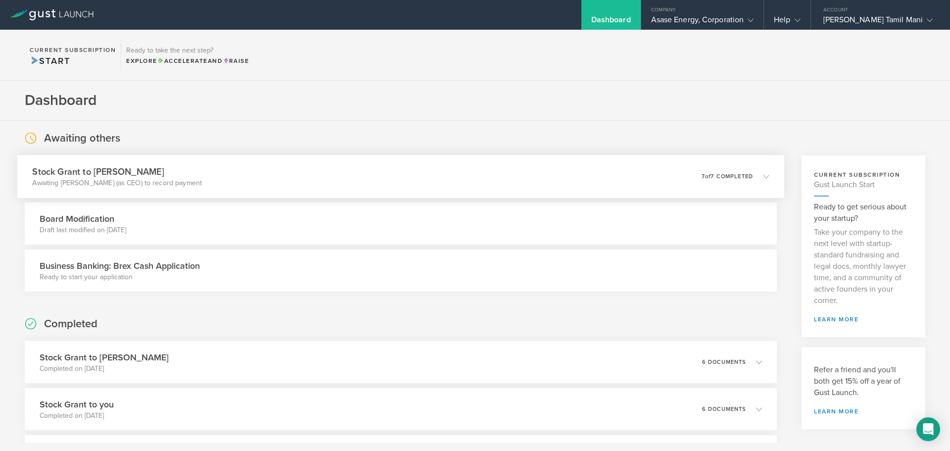
click at [738, 179] on p "7 of 7 completed" at bounding box center [727, 176] width 51 height 5
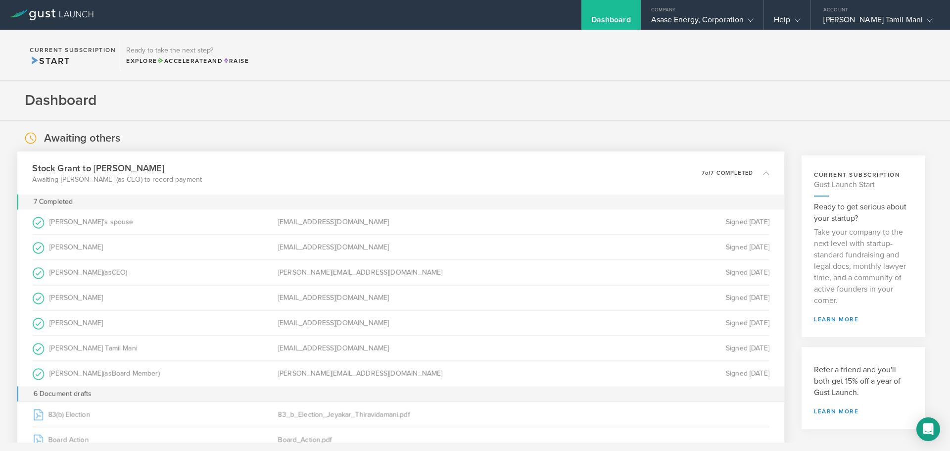
click at [753, 172] on icon at bounding box center [761, 172] width 16 height 9
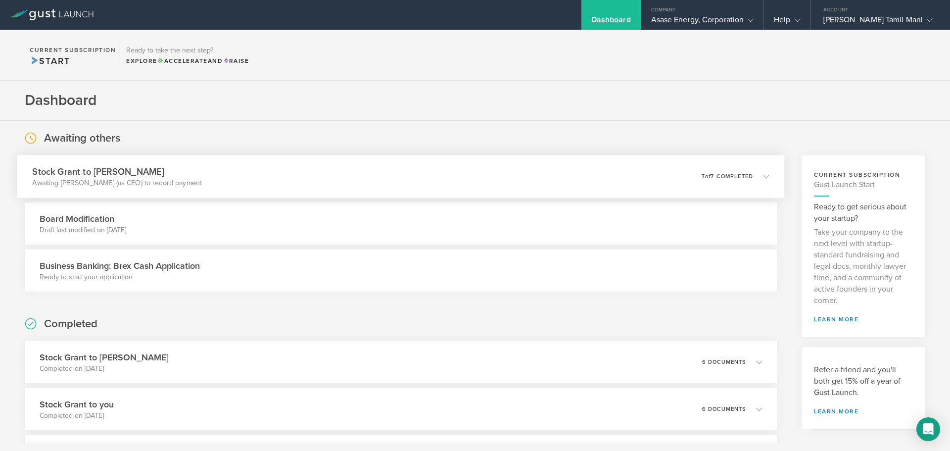
click at [230, 184] on div "Stock Grant to Jeyakar Thiravidamani Awaiting Christopher Kwabi (as CEO) to rec…" at bounding box center [400, 176] width 767 height 43
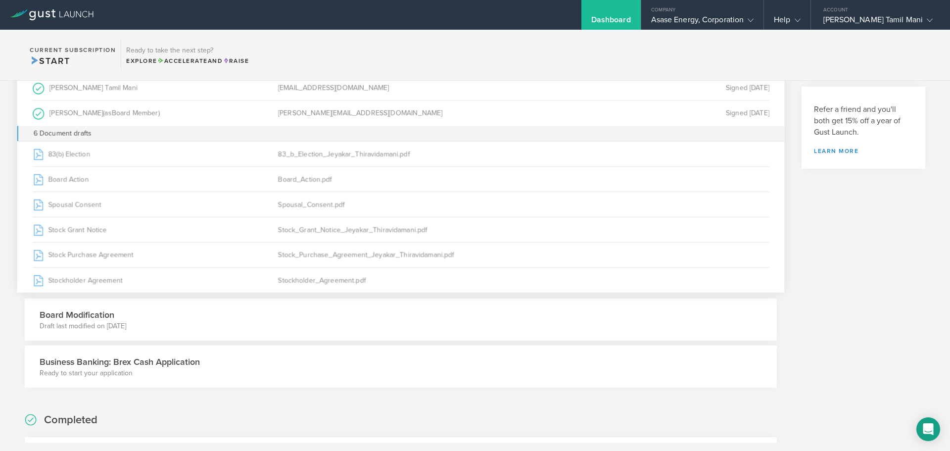
scroll to position [261, 0]
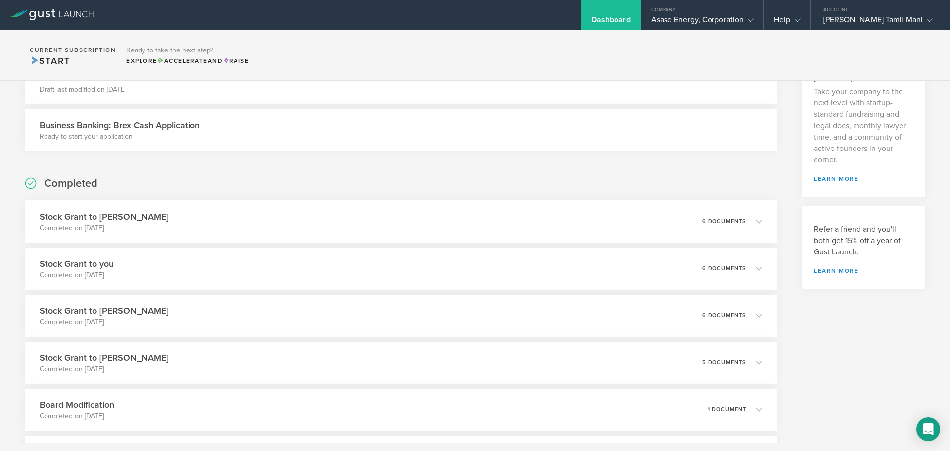
scroll to position [141, 0]
click at [754, 26] on div "Asase Energy, Corporation" at bounding box center [702, 22] width 103 height 15
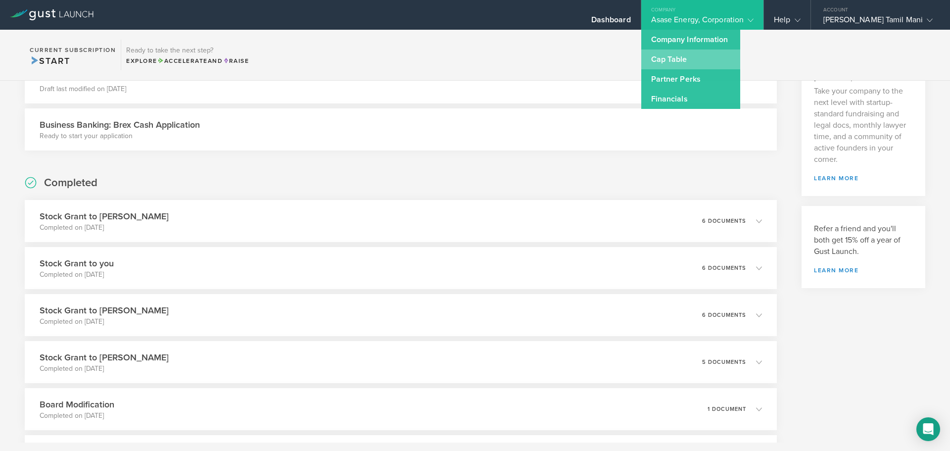
click at [692, 54] on link "Cap Table" at bounding box center [690, 59] width 99 height 20
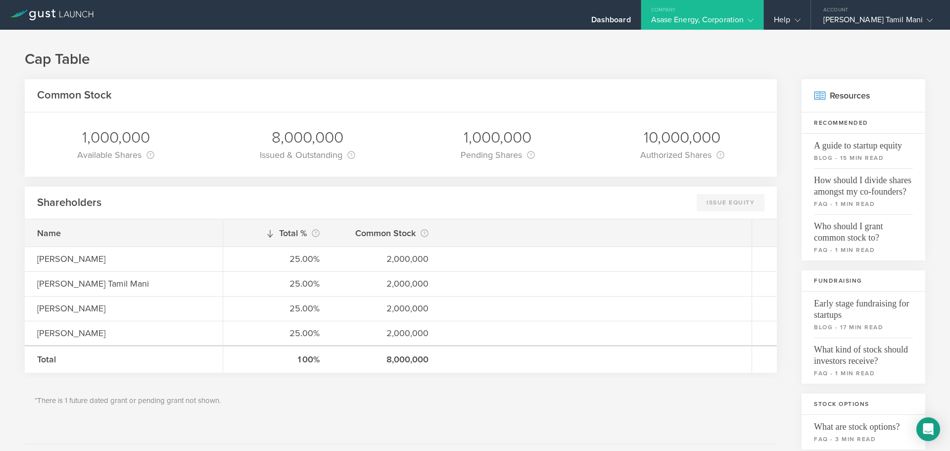
click at [756, 13] on div "Company" at bounding box center [702, 7] width 123 height 15
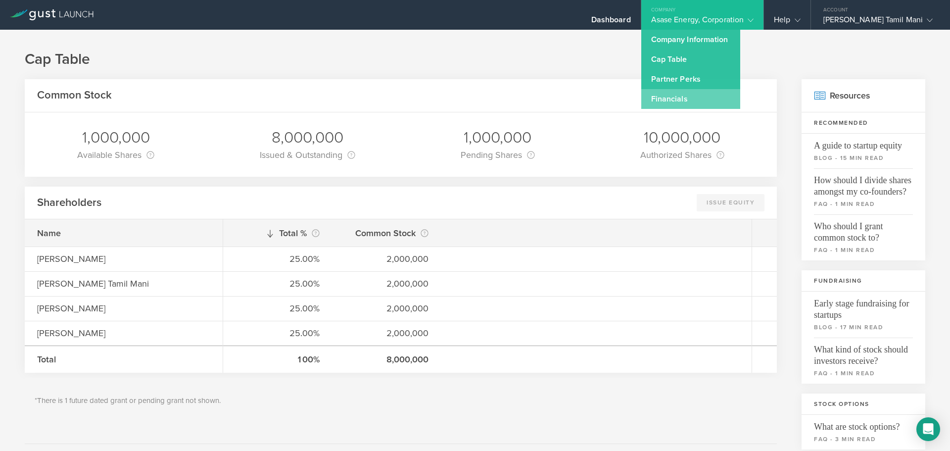
click at [689, 101] on link "Financials" at bounding box center [690, 99] width 99 height 20
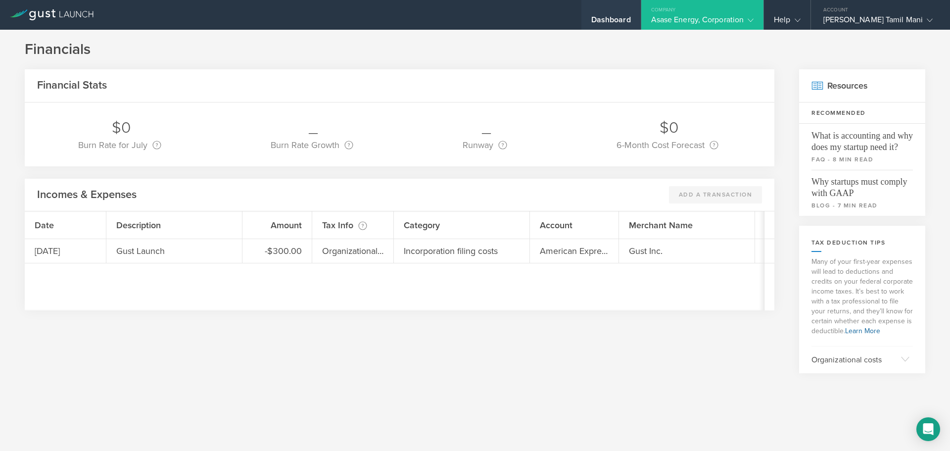
click at [631, 18] on div "Dashboard" at bounding box center [611, 22] width 40 height 15
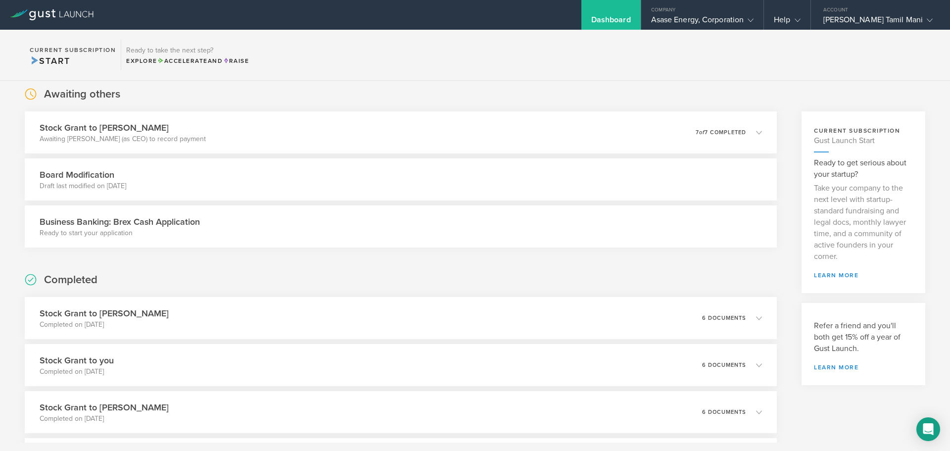
scroll to position [45, 0]
click at [92, 178] on h3 "Board Modification" at bounding box center [83, 174] width 87 height 13
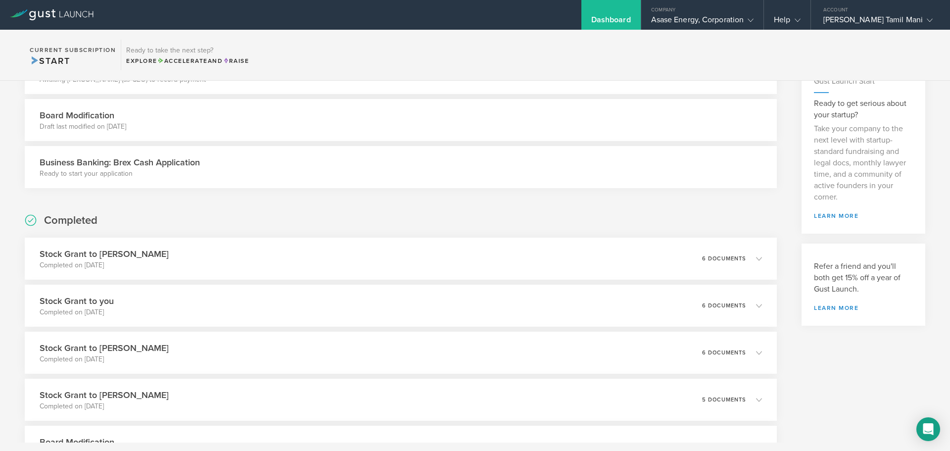
scroll to position [0, 0]
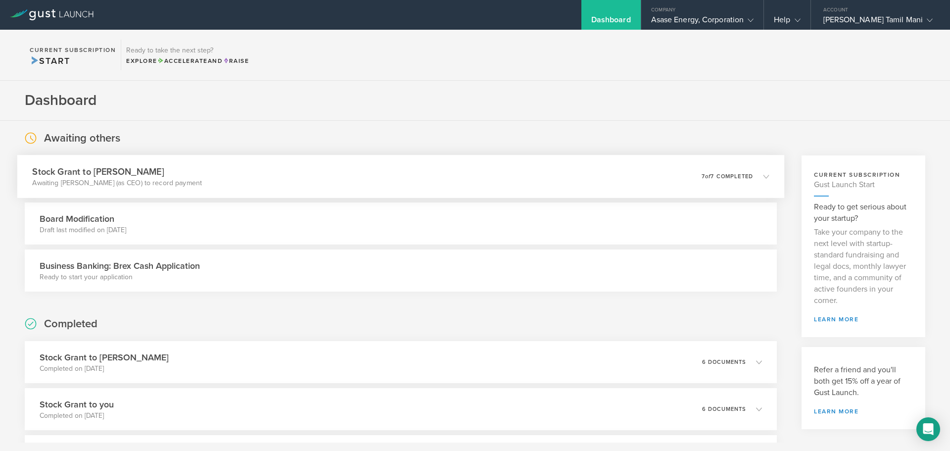
click at [744, 175] on p "7 of 7 completed" at bounding box center [727, 176] width 51 height 5
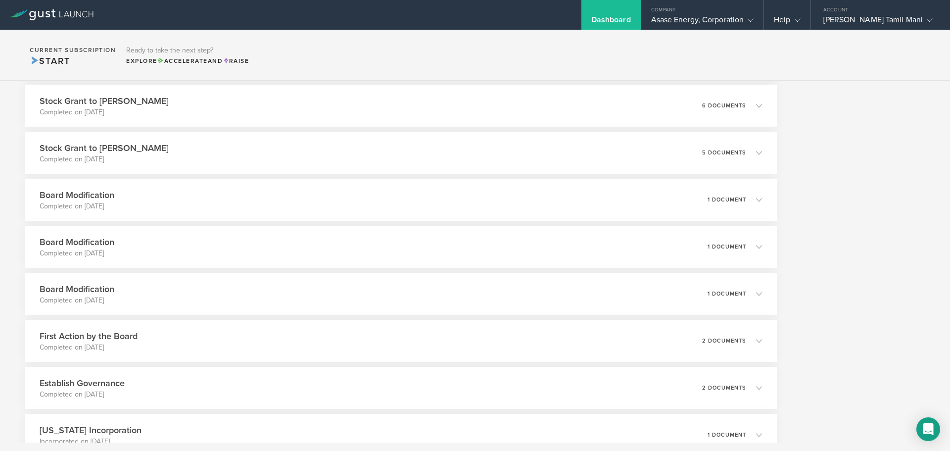
scroll to position [804, 0]
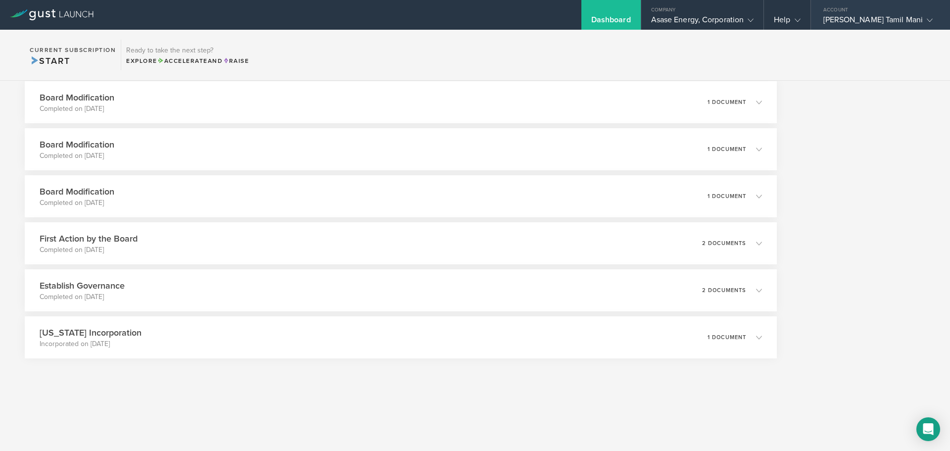
click at [909, 21] on div "[PERSON_NAME] Tamil Mani" at bounding box center [877, 22] width 109 height 15
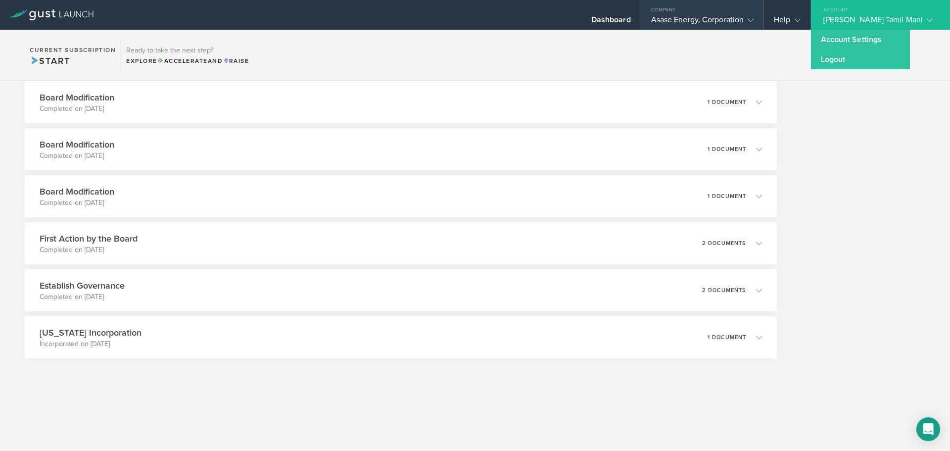
click at [688, 19] on div "Asase Energy, Corporation" at bounding box center [702, 22] width 103 height 15
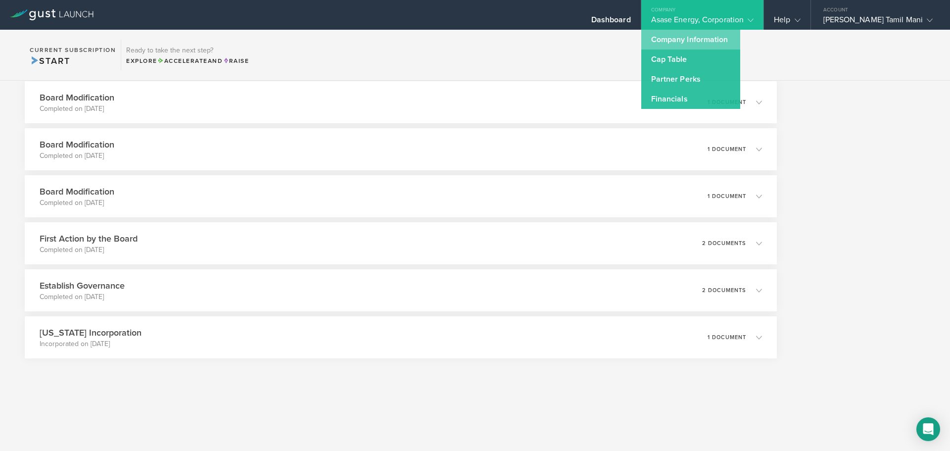
click at [699, 41] on link "Company Information" at bounding box center [690, 40] width 99 height 20
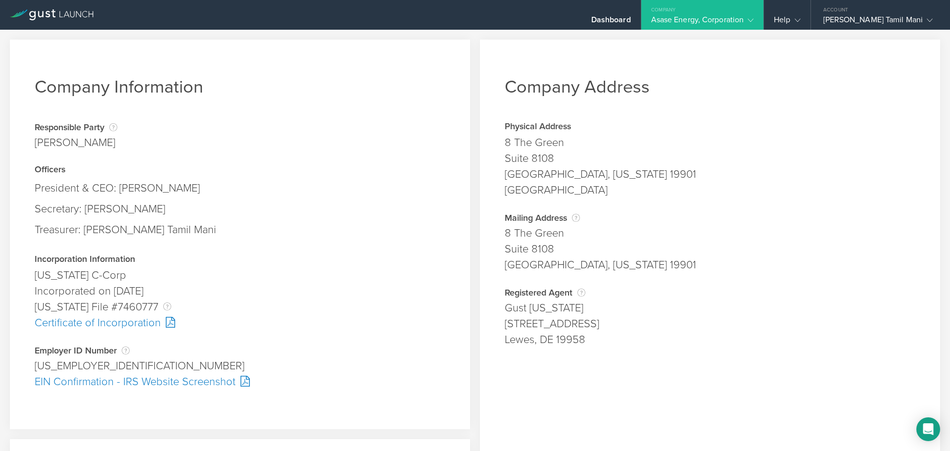
click at [754, 18] on icon at bounding box center [751, 20] width 6 height 6
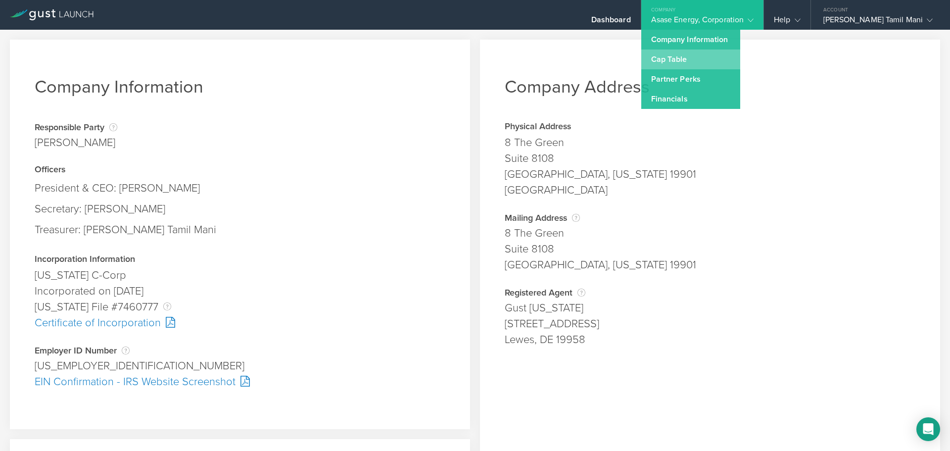
click at [710, 61] on link "Cap Table" at bounding box center [690, 59] width 99 height 20
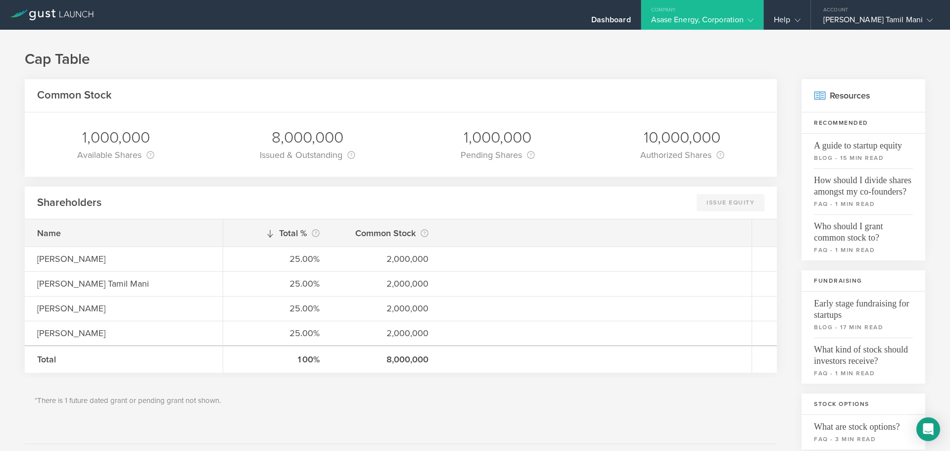
click at [754, 17] on div "Asase Energy, Corporation" at bounding box center [702, 22] width 103 height 15
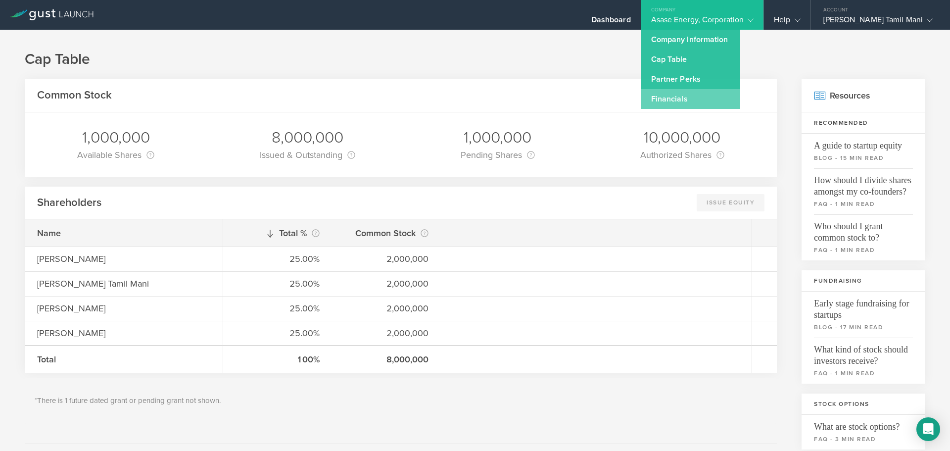
click at [679, 105] on link "Financials" at bounding box center [690, 99] width 99 height 20
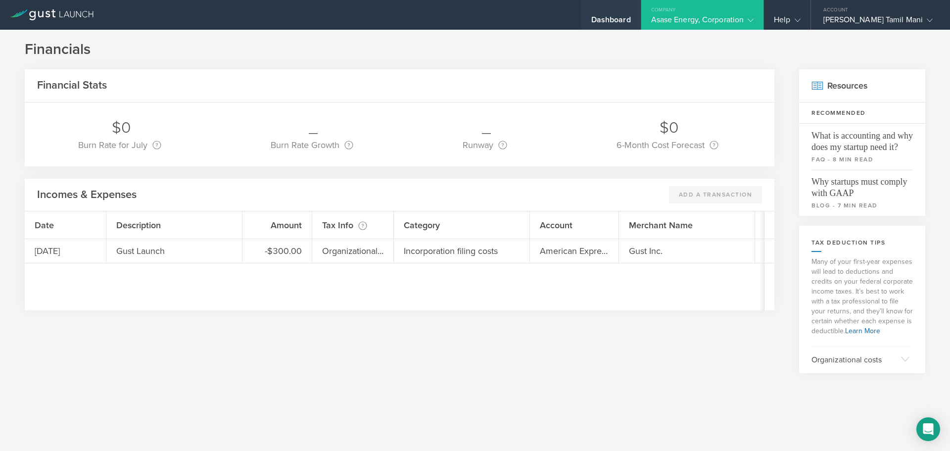
click at [631, 20] on div "Dashboard" at bounding box center [611, 22] width 40 height 15
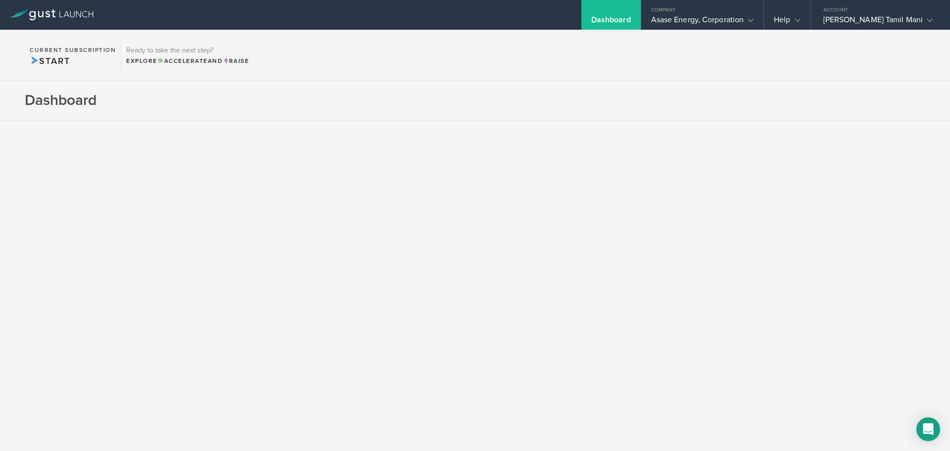
click at [631, 20] on div "Dashboard" at bounding box center [611, 22] width 40 height 15
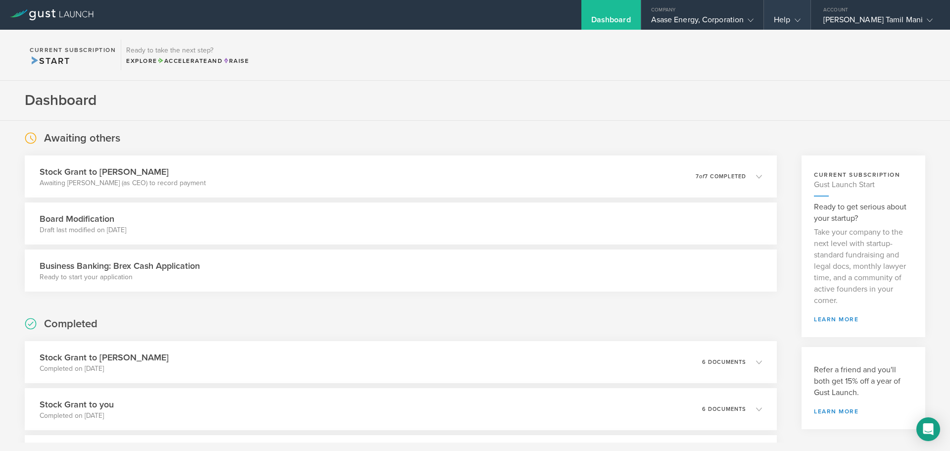
click at [800, 24] on div "Help" at bounding box center [787, 22] width 26 height 15
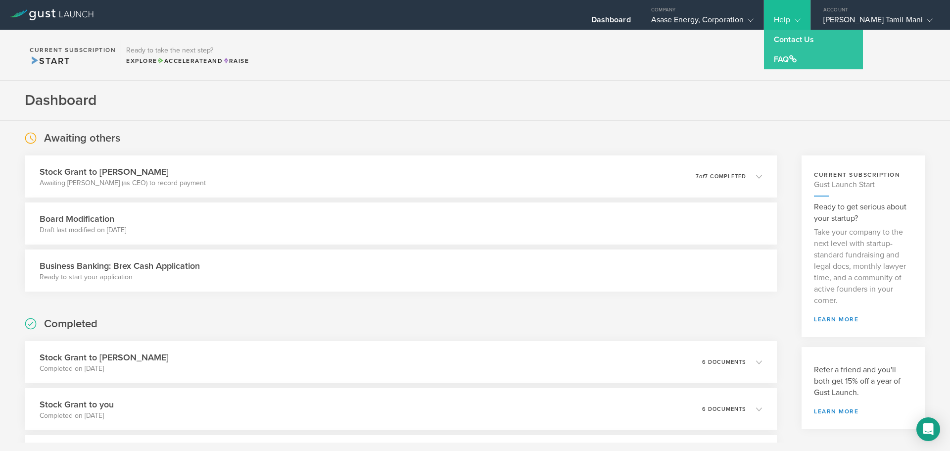
click at [123, 220] on h3 "Board Modification" at bounding box center [83, 218] width 87 height 13
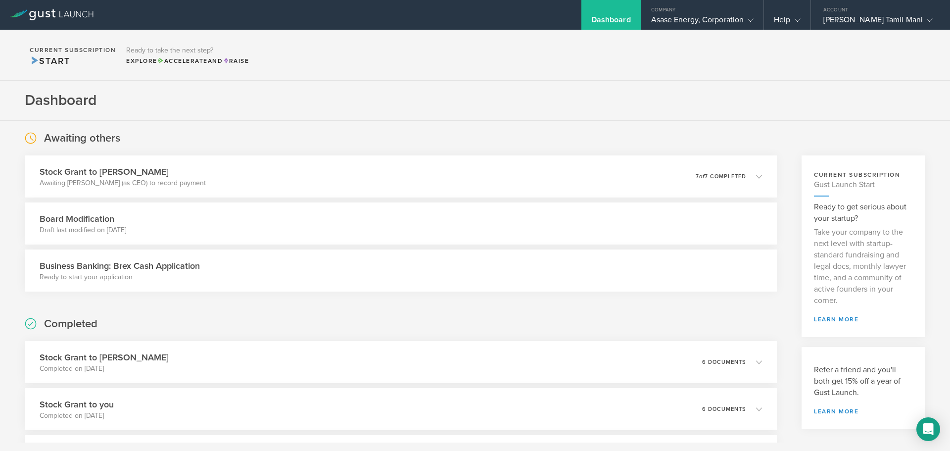
click at [86, 260] on h3 "Business Banking: Brex Cash Application" at bounding box center [120, 265] width 160 height 13
click at [57, 171] on h3 "Stock Grant to [PERSON_NAME]" at bounding box center [117, 171] width 170 height 13
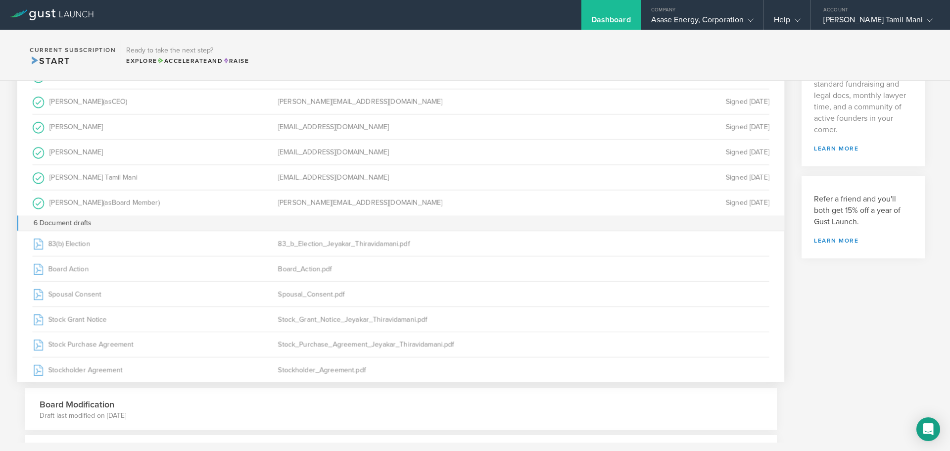
scroll to position [171, 0]
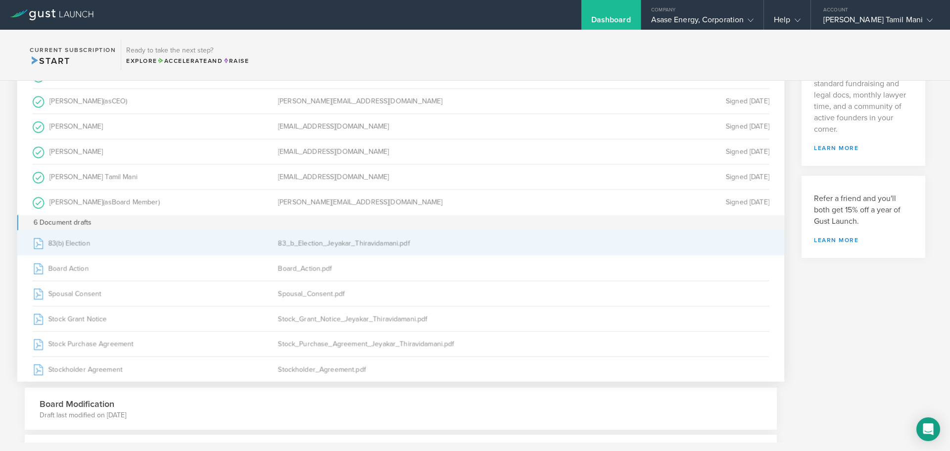
click at [343, 243] on div "83_b_Election_Jeyakar_Thiravidamani.pdf" at bounding box center [400, 243] width 245 height 25
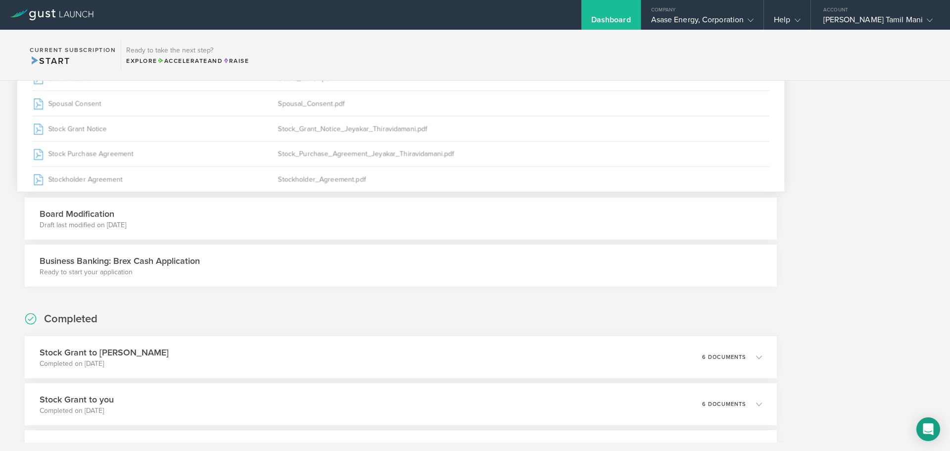
scroll to position [362, 0]
click at [871, 19] on div "[PERSON_NAME] Tamil Mani" at bounding box center [877, 22] width 109 height 15
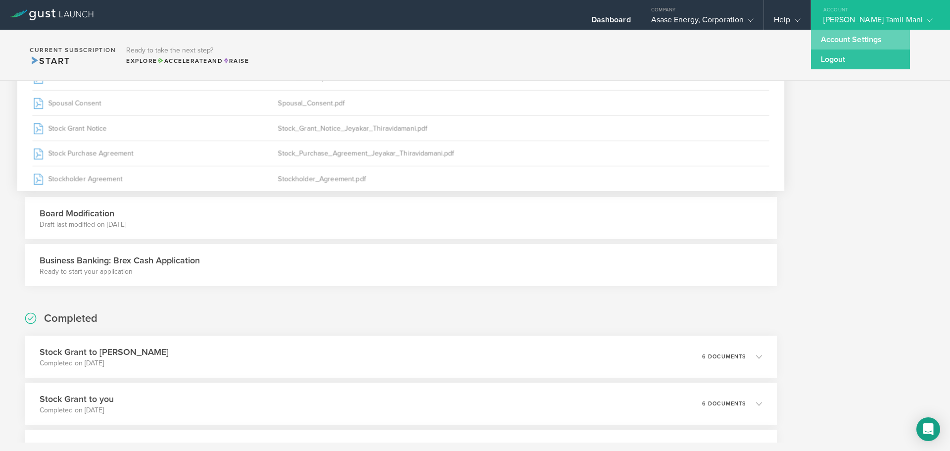
click at [852, 33] on link "Account Settings" at bounding box center [860, 40] width 99 height 20
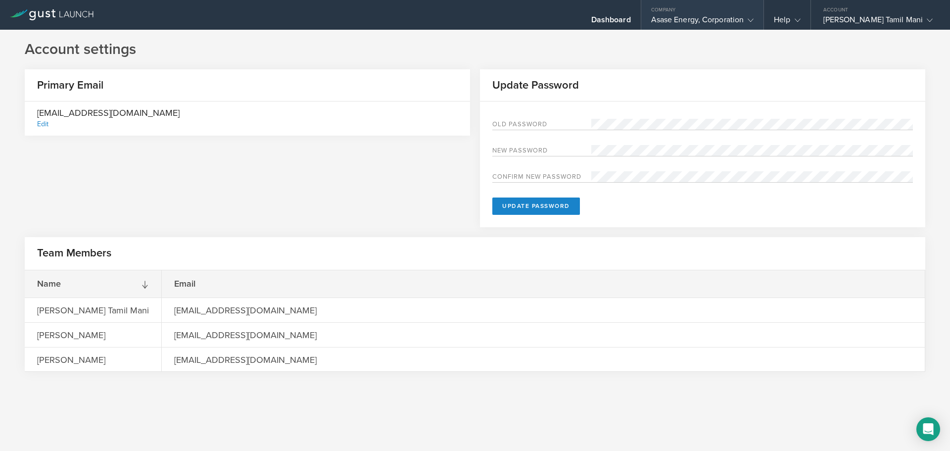
click at [754, 20] on gust-icon at bounding box center [749, 20] width 10 height 10
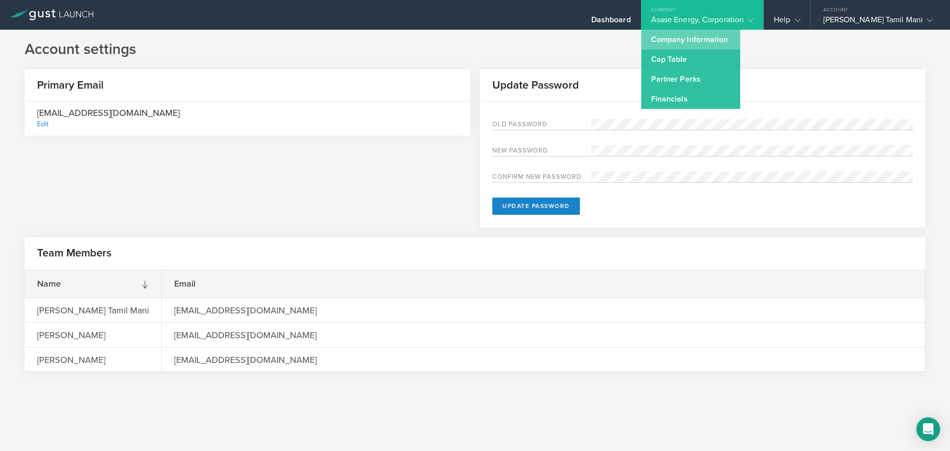
click at [735, 44] on link "Company Information" at bounding box center [690, 40] width 99 height 20
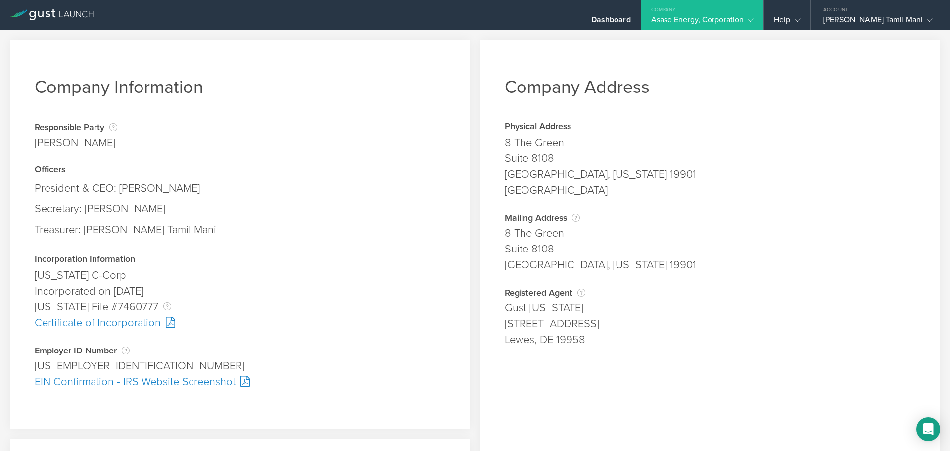
click at [730, 22] on div "Asase Energy, Corporation" at bounding box center [702, 22] width 103 height 15
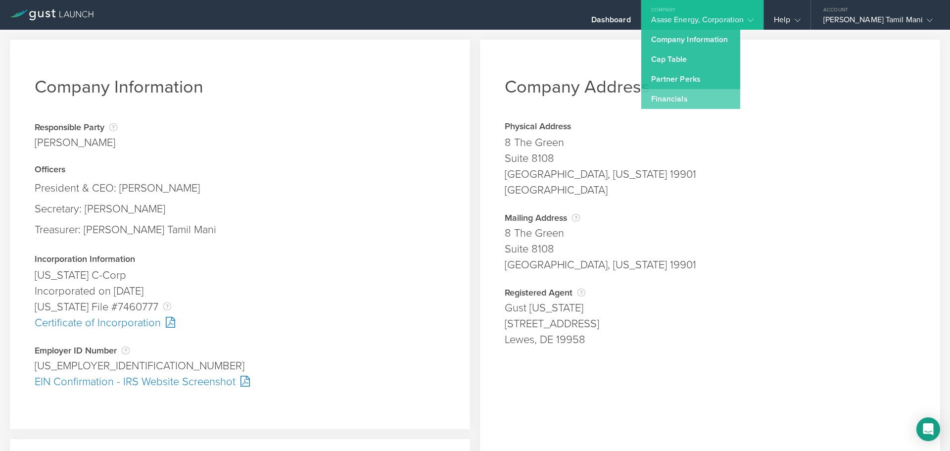
click at [680, 103] on link "Financials" at bounding box center [690, 99] width 99 height 20
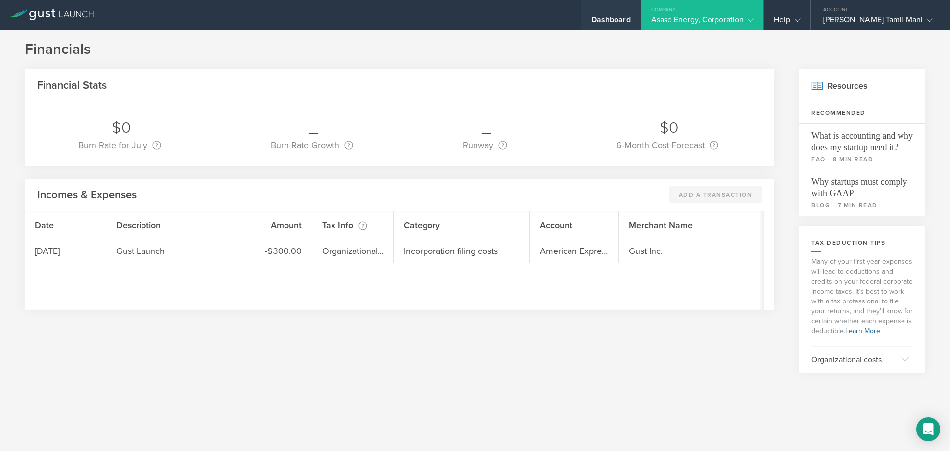
click at [631, 18] on div "Dashboard" at bounding box center [611, 22] width 40 height 15
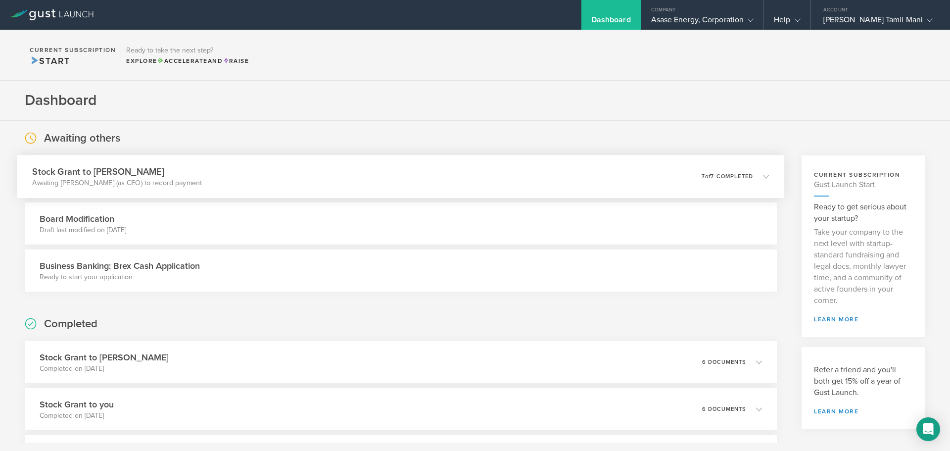
click at [133, 172] on h3 "Stock Grant to [PERSON_NAME]" at bounding box center [117, 171] width 170 height 13
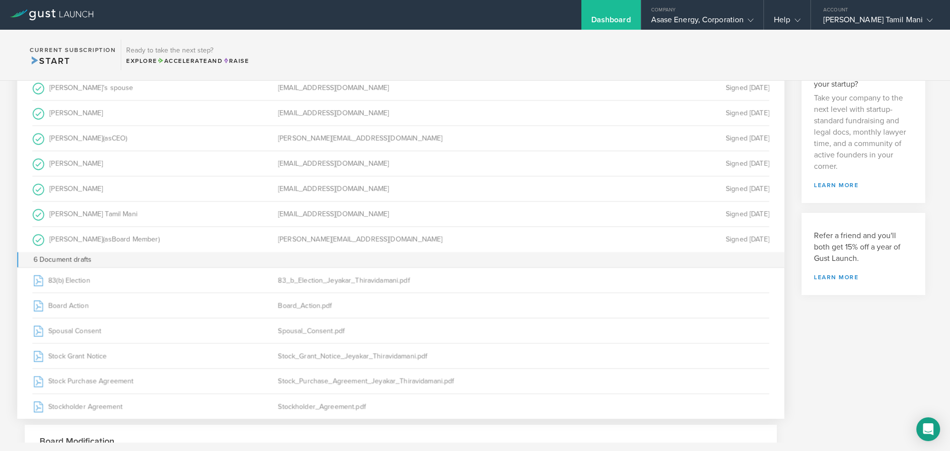
scroll to position [144, 0]
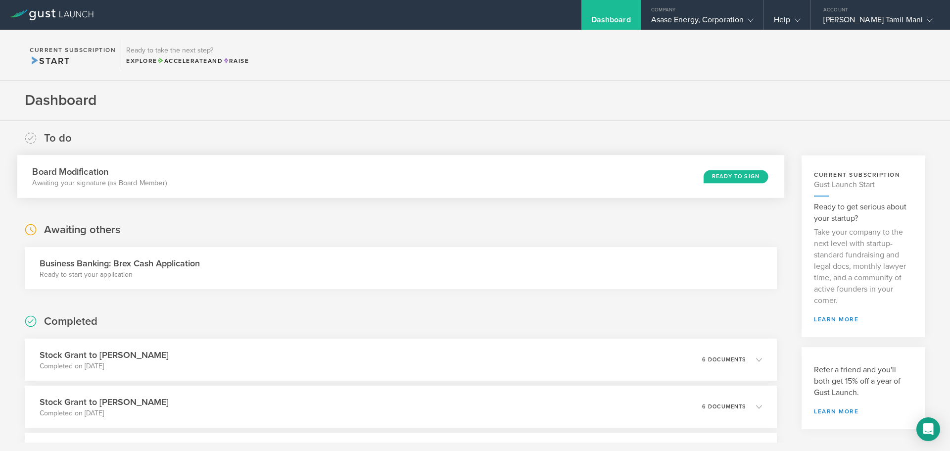
click at [723, 176] on div "Ready to Sign" at bounding box center [736, 176] width 64 height 13
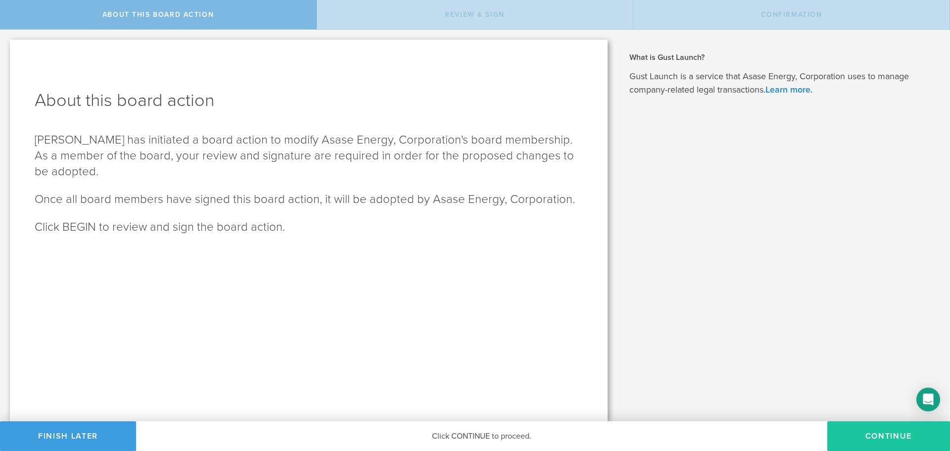
click at [889, 431] on button "Continue" at bounding box center [888, 436] width 123 height 30
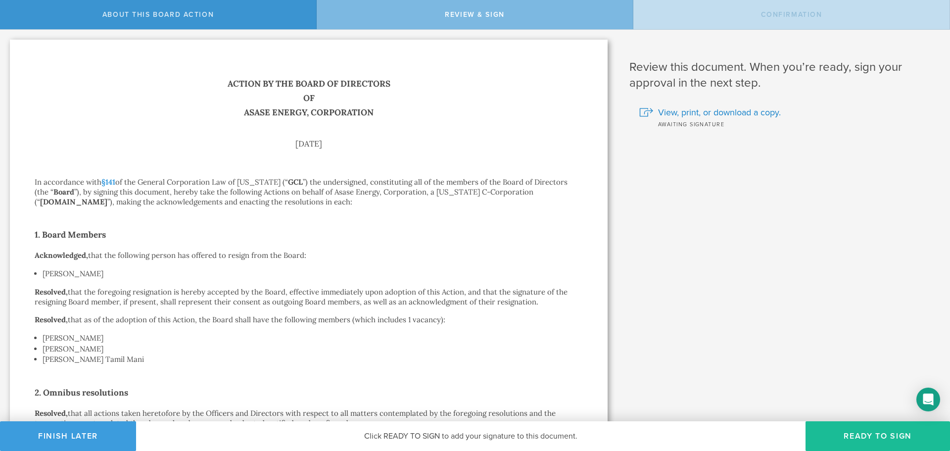
scroll to position [305, 0]
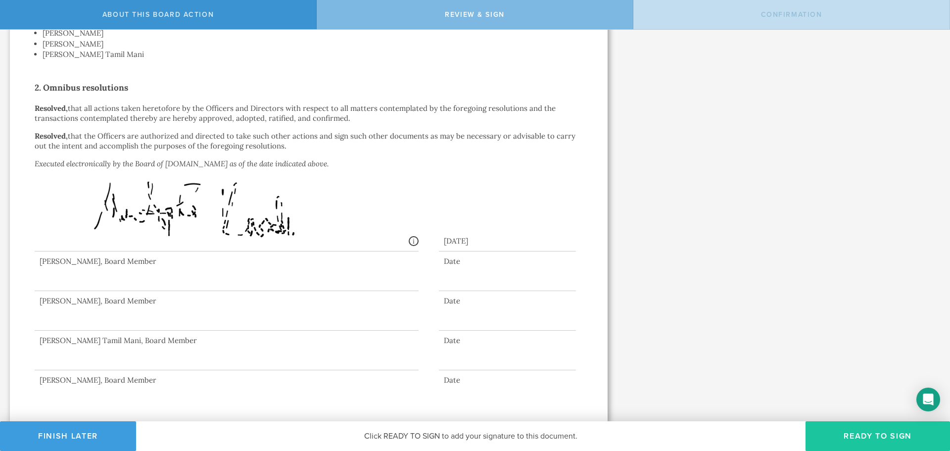
click at [884, 435] on button "Ready to Sign" at bounding box center [878, 436] width 144 height 30
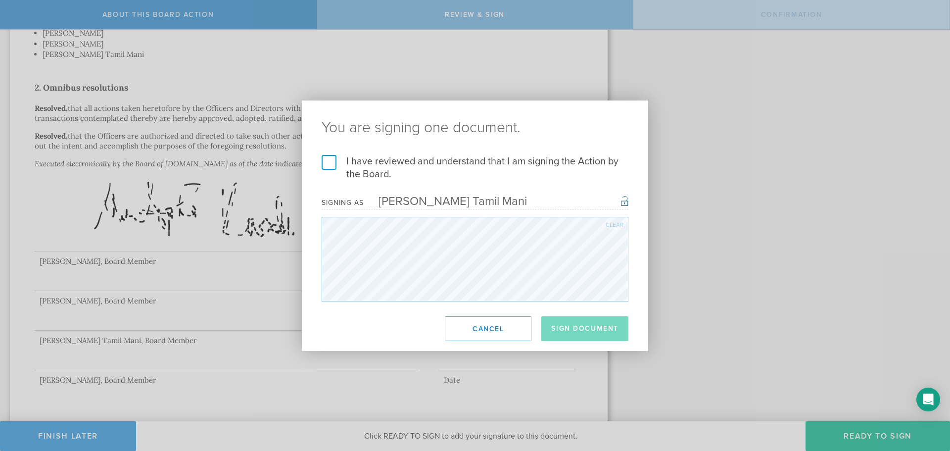
click at [332, 164] on label "I have reviewed and understand that I am signing the Action by the Board." at bounding box center [475, 168] width 307 height 26
click at [0, 0] on input "I have reviewed and understand that I am signing the Action by the Board." at bounding box center [0, 0] width 0 height 0
click at [589, 329] on button "Sign Document" at bounding box center [584, 328] width 87 height 25
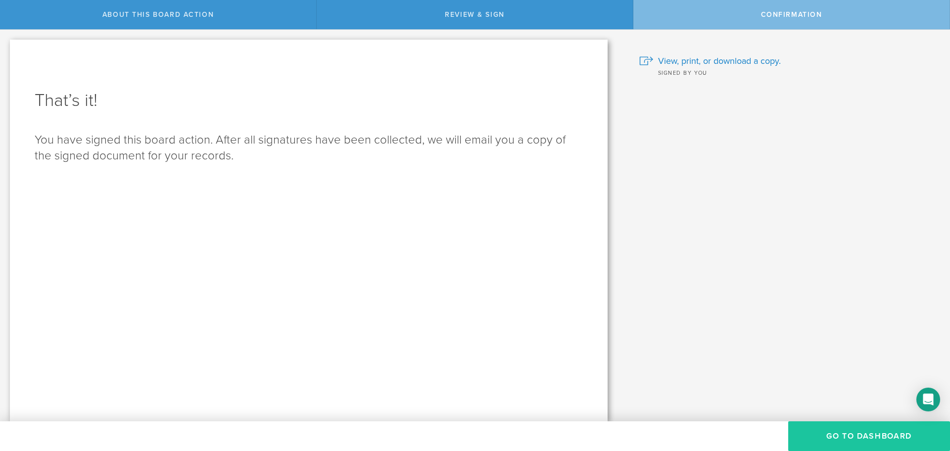
click at [834, 428] on button "Go to Dashboard" at bounding box center [869, 436] width 162 height 30
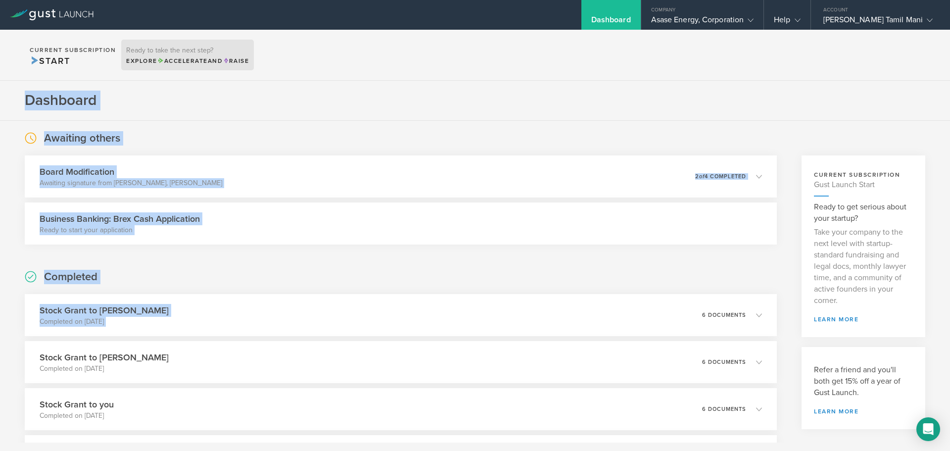
drag, startPoint x: 682, startPoint y: 288, endPoint x: 230, endPoint y: 51, distance: 510.2
click at [230, 51] on body "Dashboard Company Asase Energy, Corporation Company Information Relationships C…" at bounding box center [475, 225] width 950 height 451
click at [214, 103] on section "Dashboard" at bounding box center [475, 101] width 950 height 40
